Goal: Obtain resource: Download file/media

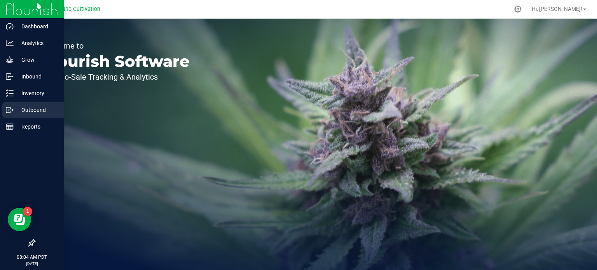
click at [19, 111] on p "Outbound" at bounding box center [37, 109] width 47 height 9
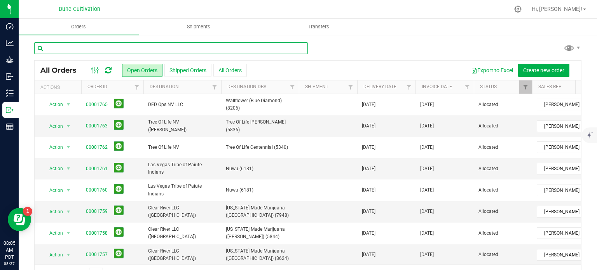
click at [82, 48] on input "text" at bounding box center [171, 48] width 274 height 12
click at [62, 48] on input "text" at bounding box center [171, 48] width 274 height 12
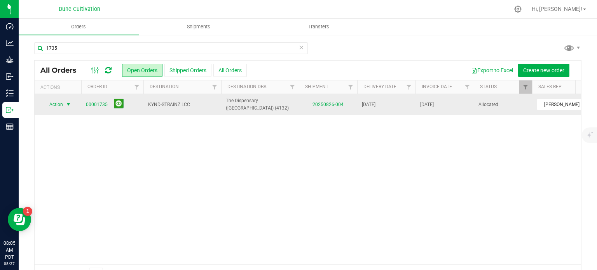
click at [64, 107] on span "select" at bounding box center [69, 104] width 10 height 11
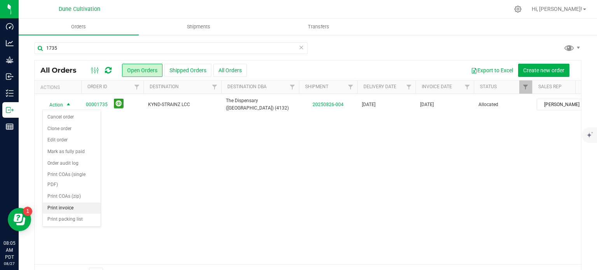
click at [66, 206] on li "Print invoice" at bounding box center [72, 209] width 58 height 12
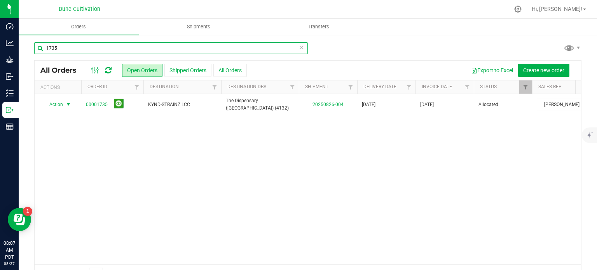
click at [68, 49] on input "1735" at bounding box center [171, 48] width 274 height 12
click at [86, 48] on input "1735" at bounding box center [171, 48] width 274 height 12
type input "1732"
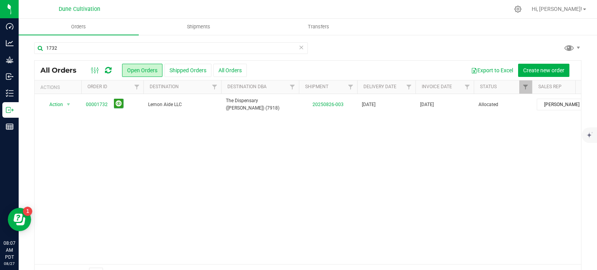
click at [194, 164] on div "Action Action Cancel order Clone order Edit order Mark as fully paid Order audi…" at bounding box center [308, 179] width 547 height 170
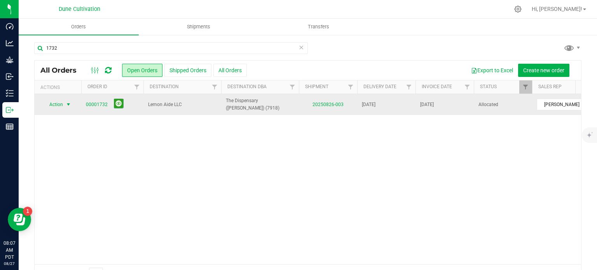
click at [59, 104] on span "Action" at bounding box center [52, 104] width 21 height 11
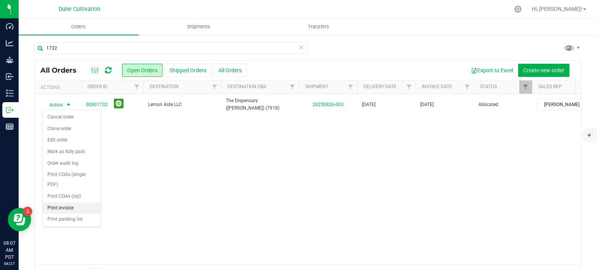
click at [66, 207] on li "Print invoice" at bounding box center [72, 209] width 58 height 12
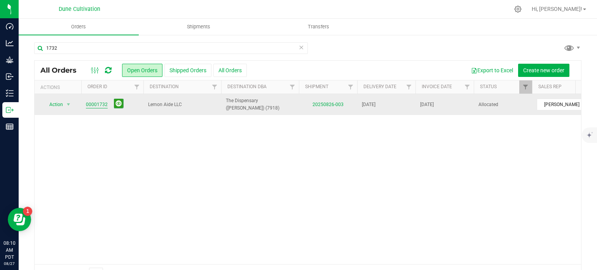
click at [96, 104] on link "00001732" at bounding box center [97, 104] width 22 height 7
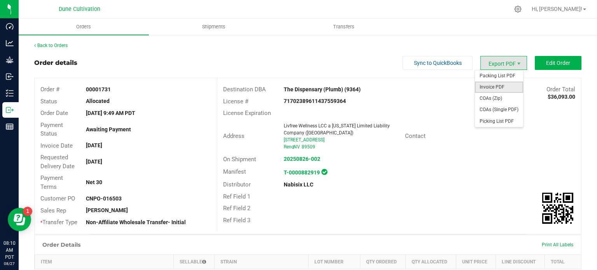
click at [489, 90] on span "Invoice PDF" at bounding box center [499, 87] width 48 height 11
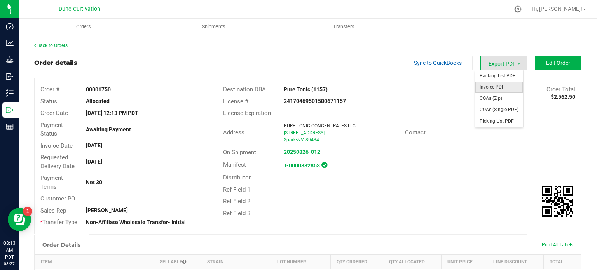
click at [479, 87] on span "Invoice PDF" at bounding box center [499, 87] width 48 height 11
click at [494, 84] on span "Invoice PDF" at bounding box center [499, 87] width 48 height 11
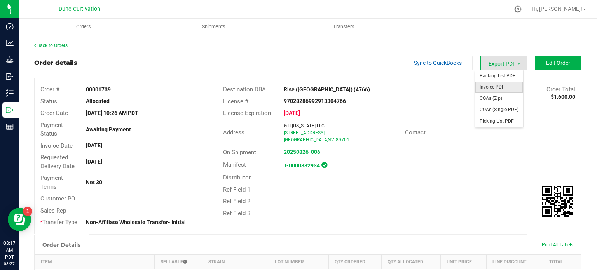
click at [492, 86] on span "Invoice PDF" at bounding box center [499, 87] width 48 height 11
click at [501, 88] on span "Invoice PDF" at bounding box center [499, 87] width 48 height 11
